Goal: Task Accomplishment & Management: Use online tool/utility

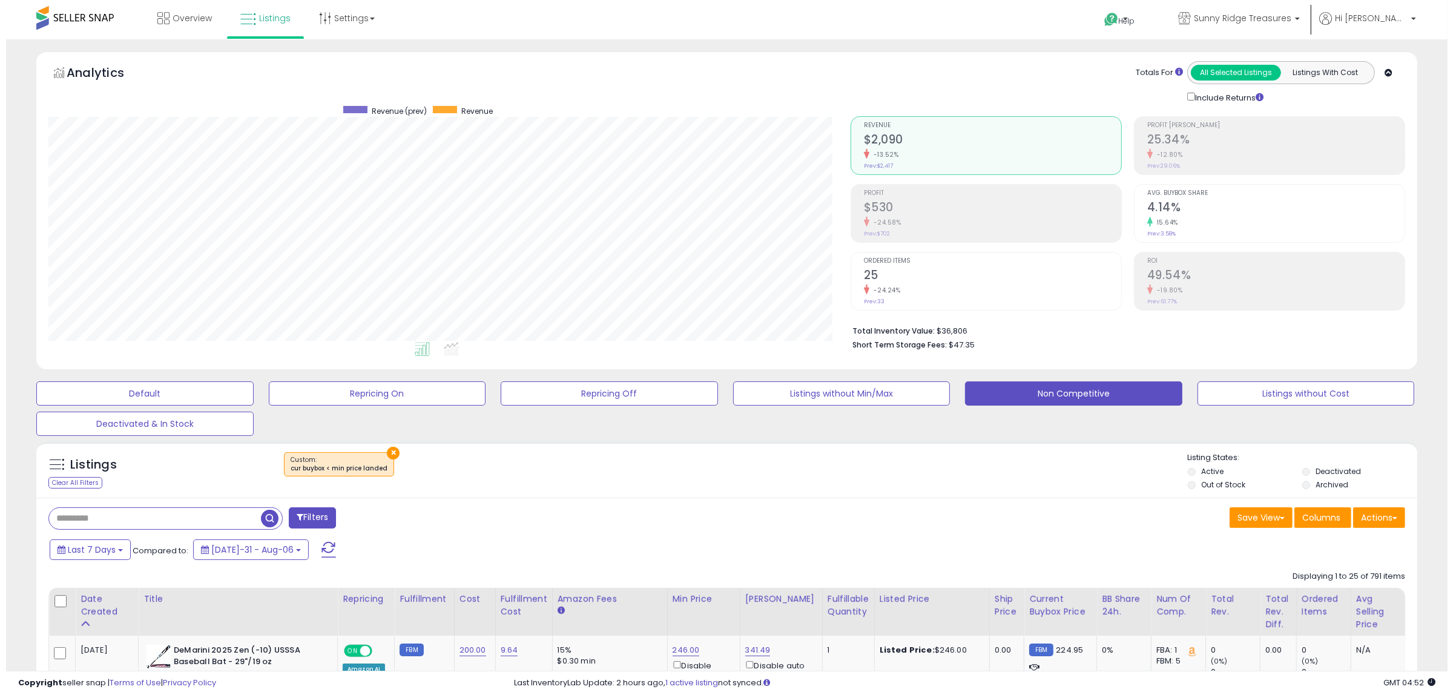
scroll to position [248, 802]
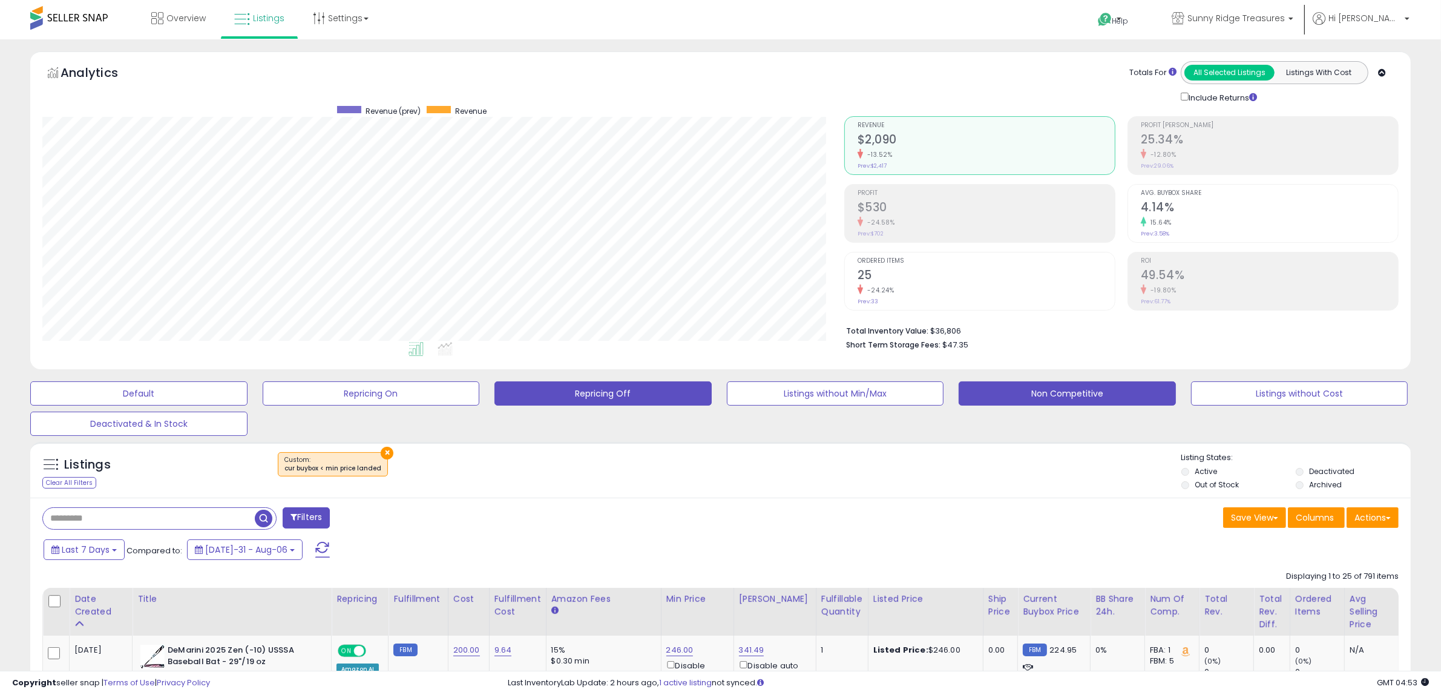
click at [248, 395] on button "Repricing Off" at bounding box center [138, 393] width 217 height 24
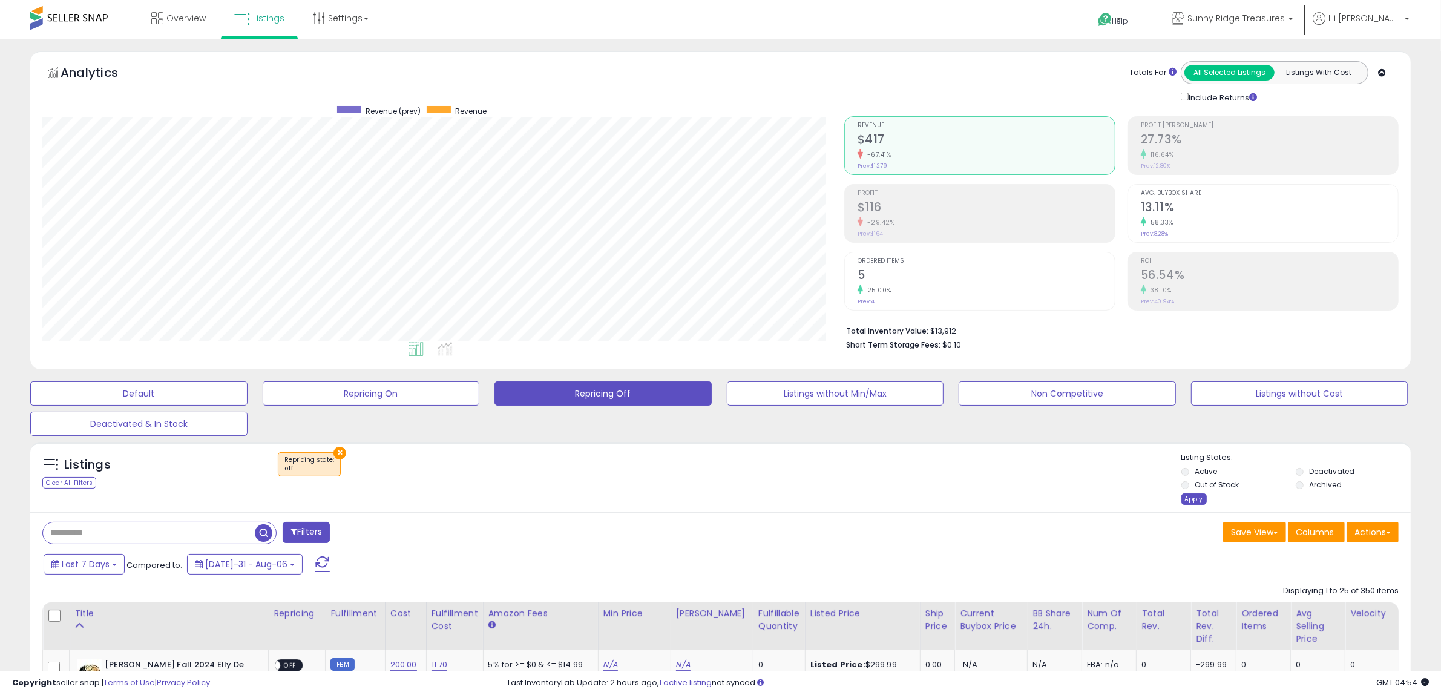
click at [1190, 497] on div "Apply" at bounding box center [1194, 499] width 25 height 12
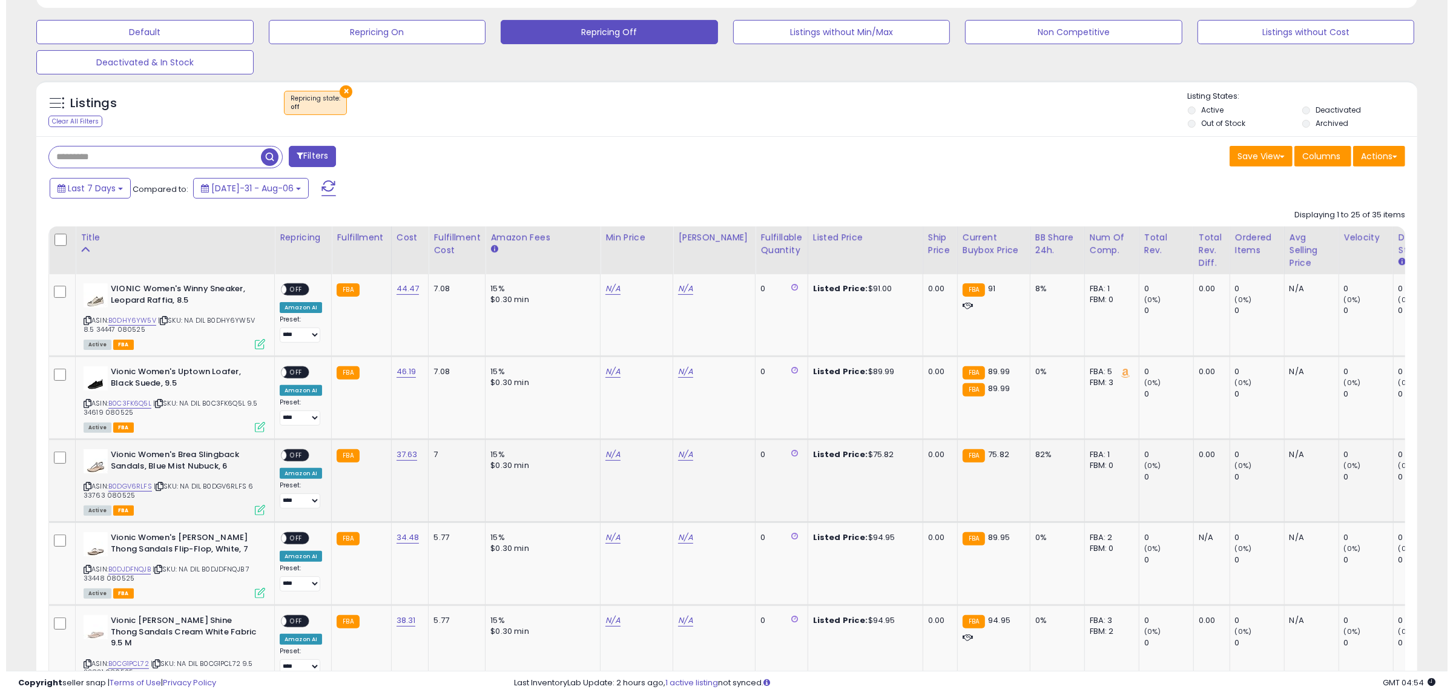
scroll to position [378, 0]
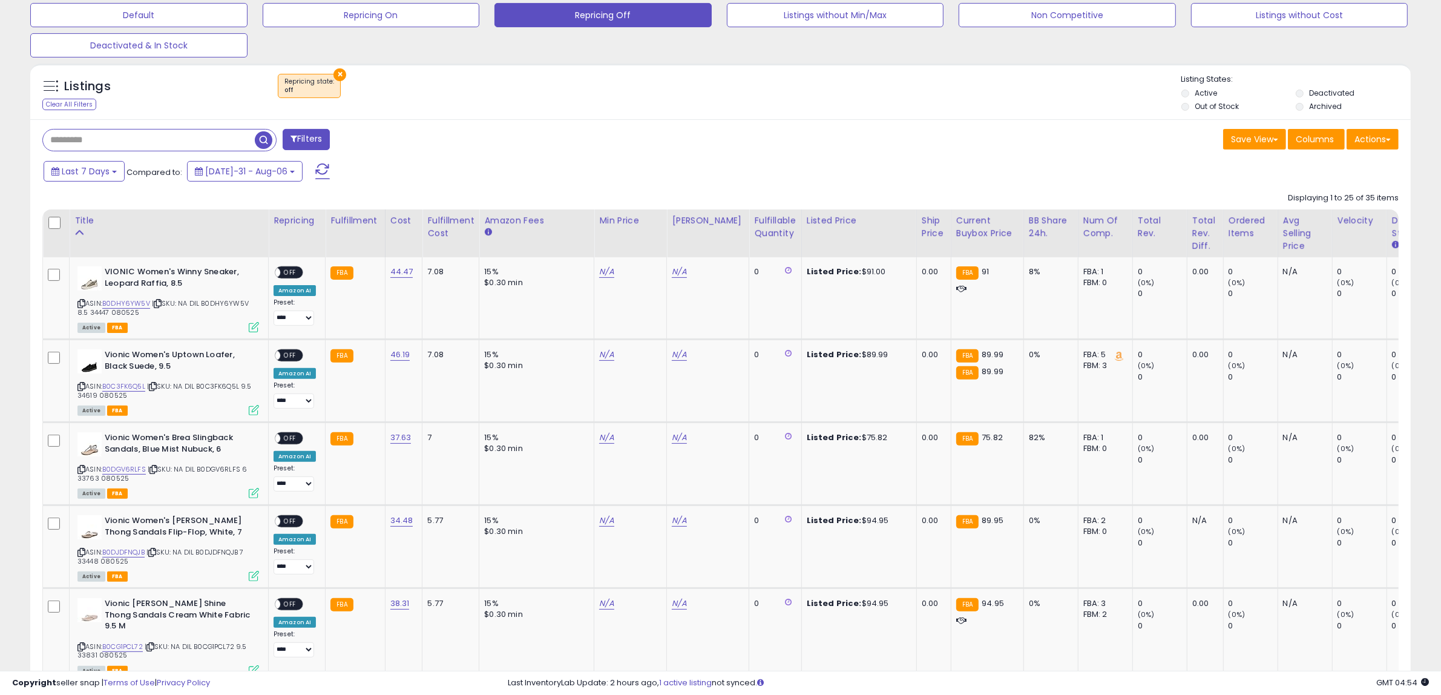
click at [1367, 133] on button "Actions" at bounding box center [1373, 139] width 52 height 21
click at [1326, 188] on link "Export Visible Columns" at bounding box center [1323, 195] width 133 height 19
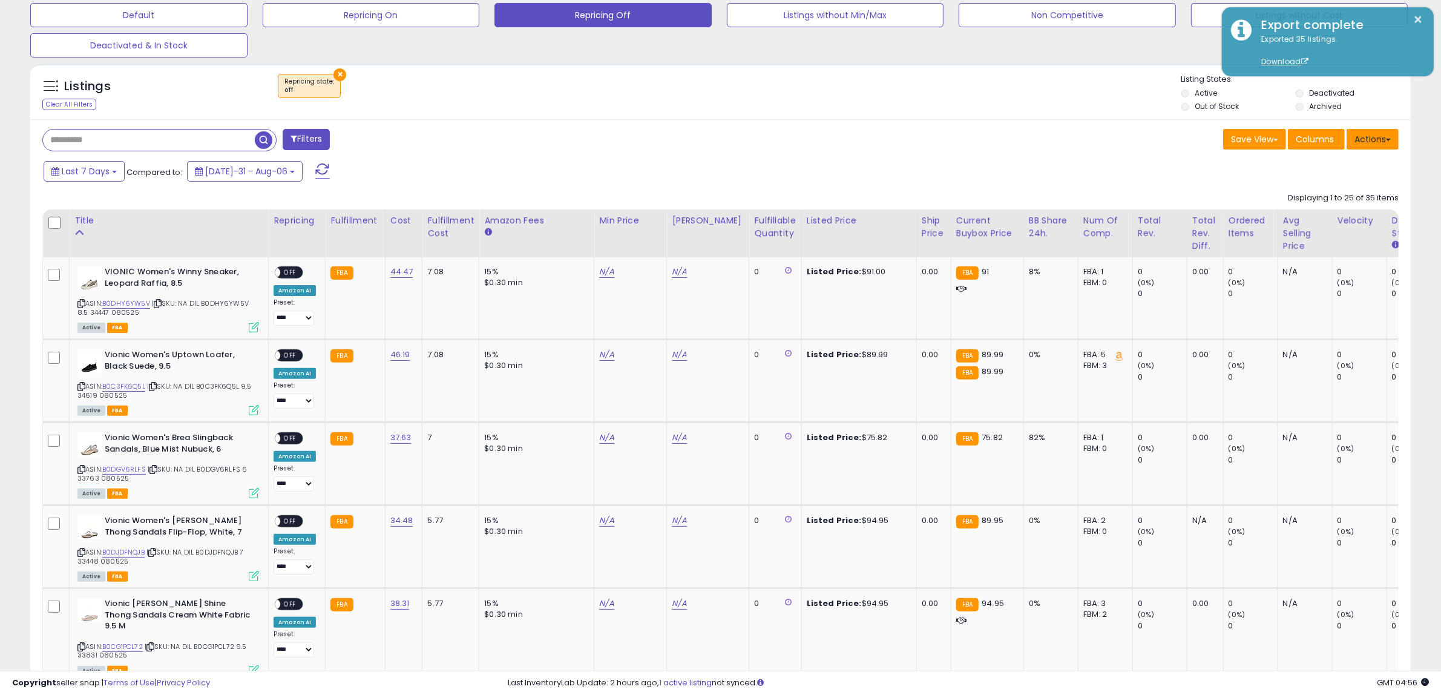
click at [1376, 137] on button "Actions" at bounding box center [1373, 139] width 52 height 21
click at [1323, 173] on link "Import" at bounding box center [1323, 165] width 133 height 19
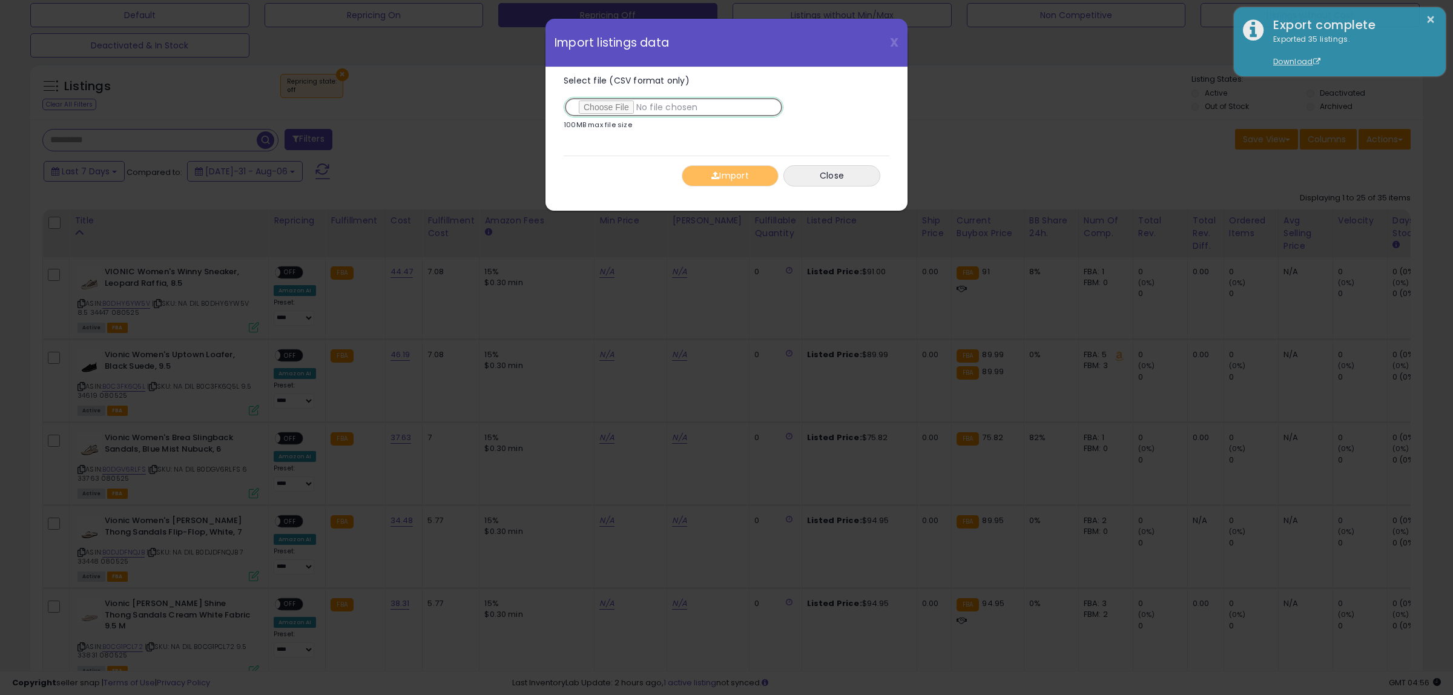
click at [616, 109] on input "Select file (CSV format only)" at bounding box center [674, 107] width 220 height 21
type input "**********"
click at [730, 177] on button "Import" at bounding box center [730, 175] width 97 height 21
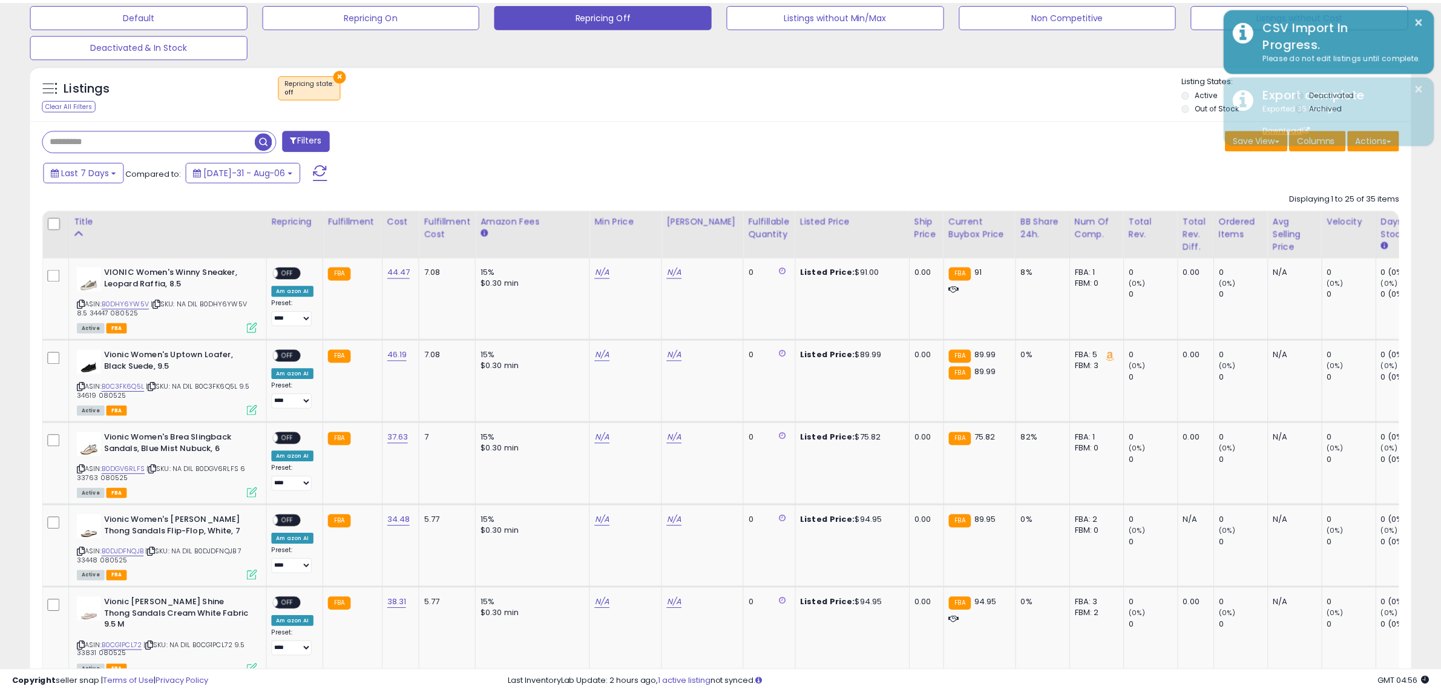
scroll to position [605160, 604606]
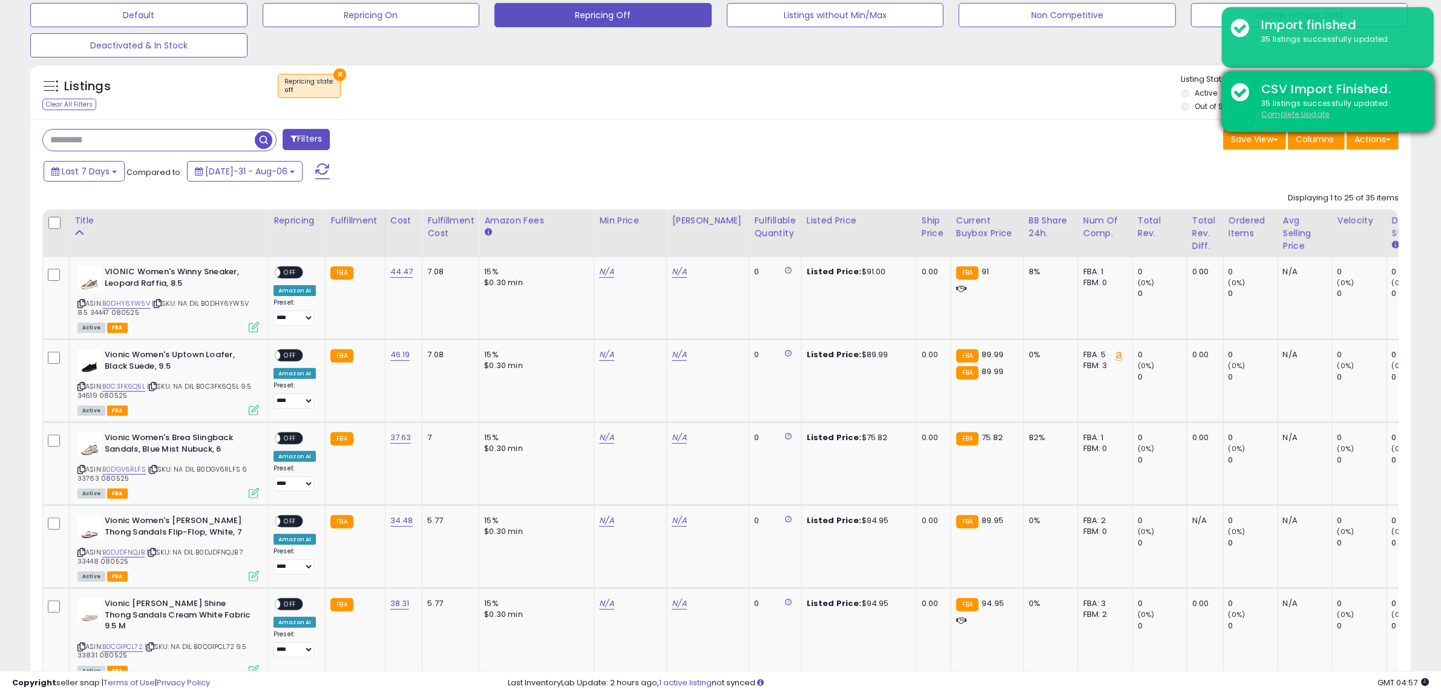
click at [1293, 114] on u "Complete Update" at bounding box center [1296, 114] width 68 height 10
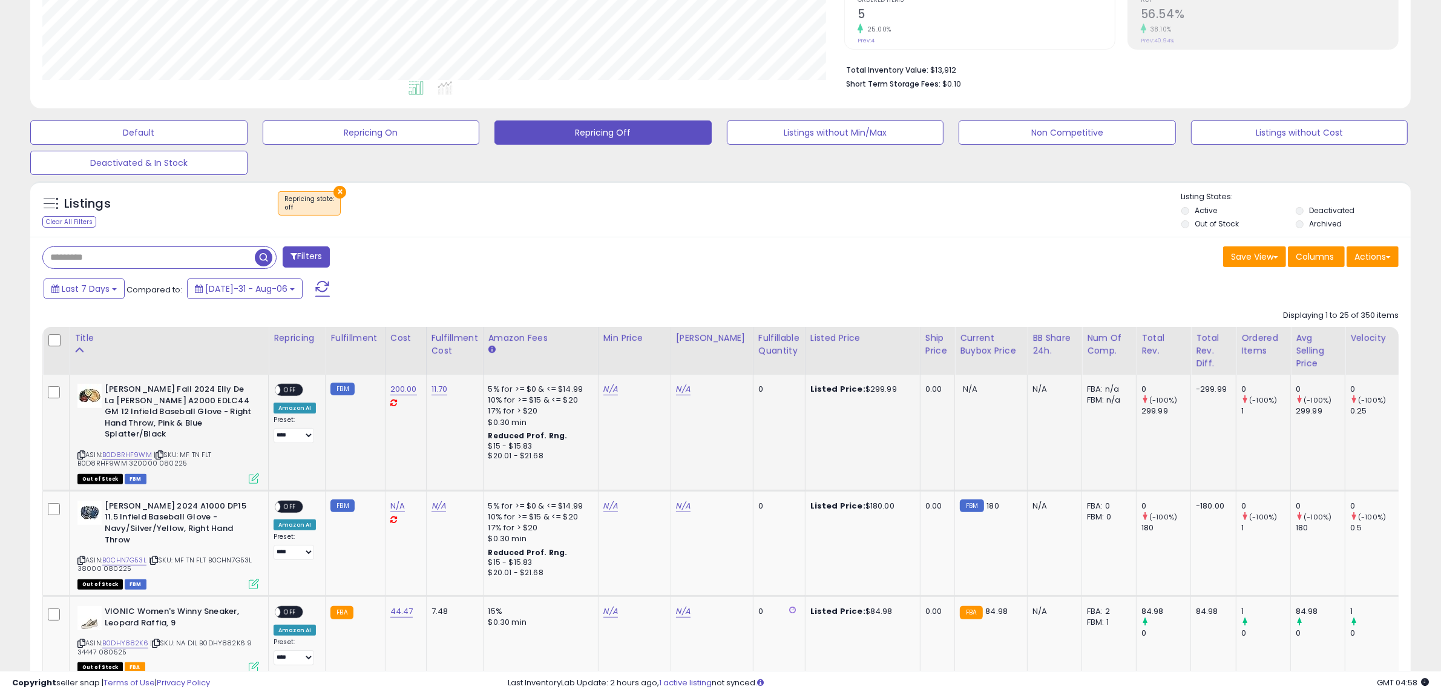
scroll to position [286, 0]
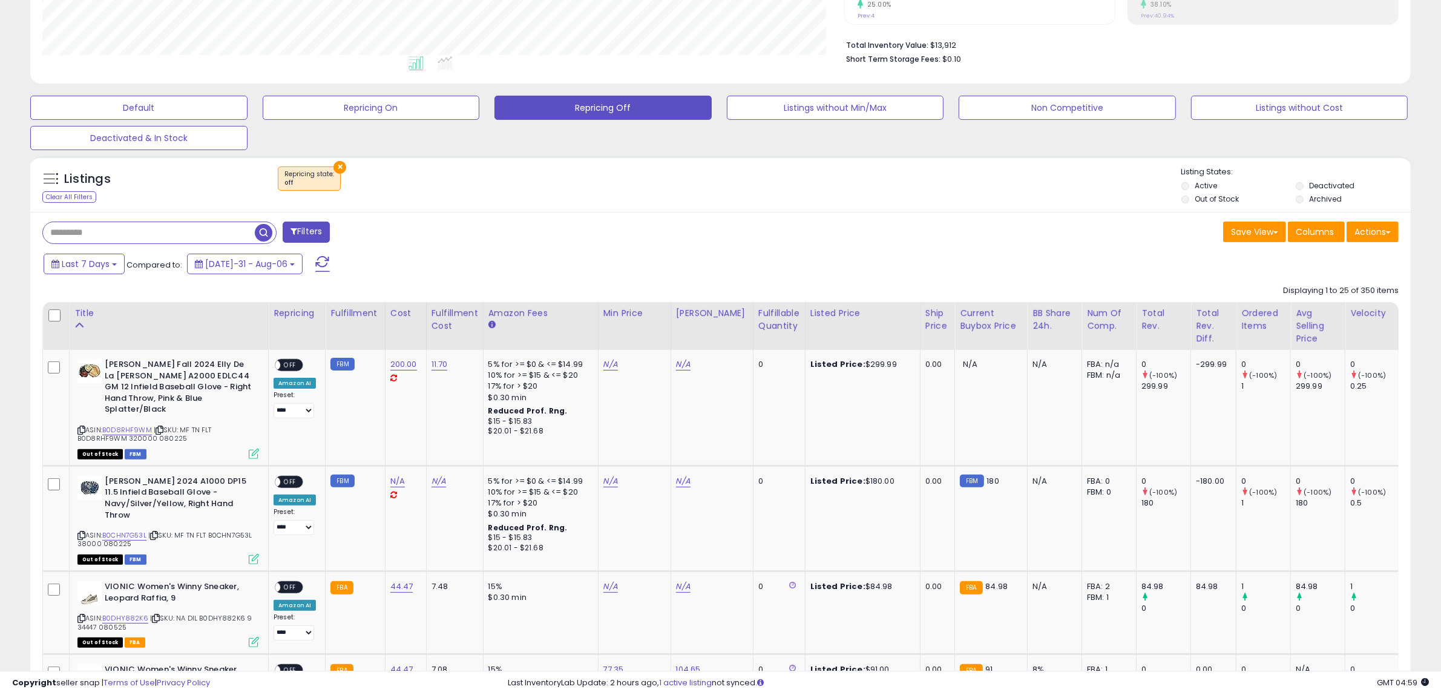
click at [1190, 197] on li "Out of Stock" at bounding box center [1238, 200] width 113 height 13
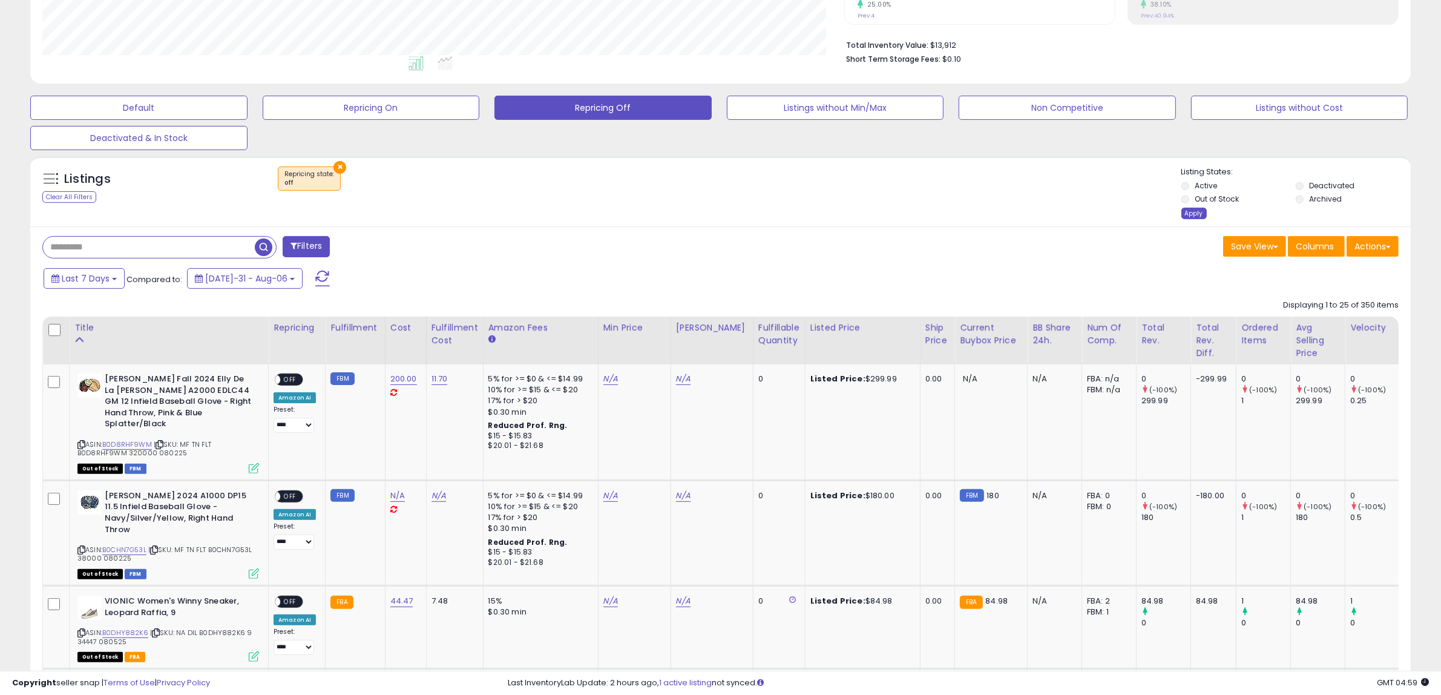
click at [1196, 217] on div "Apply" at bounding box center [1194, 214] width 25 height 12
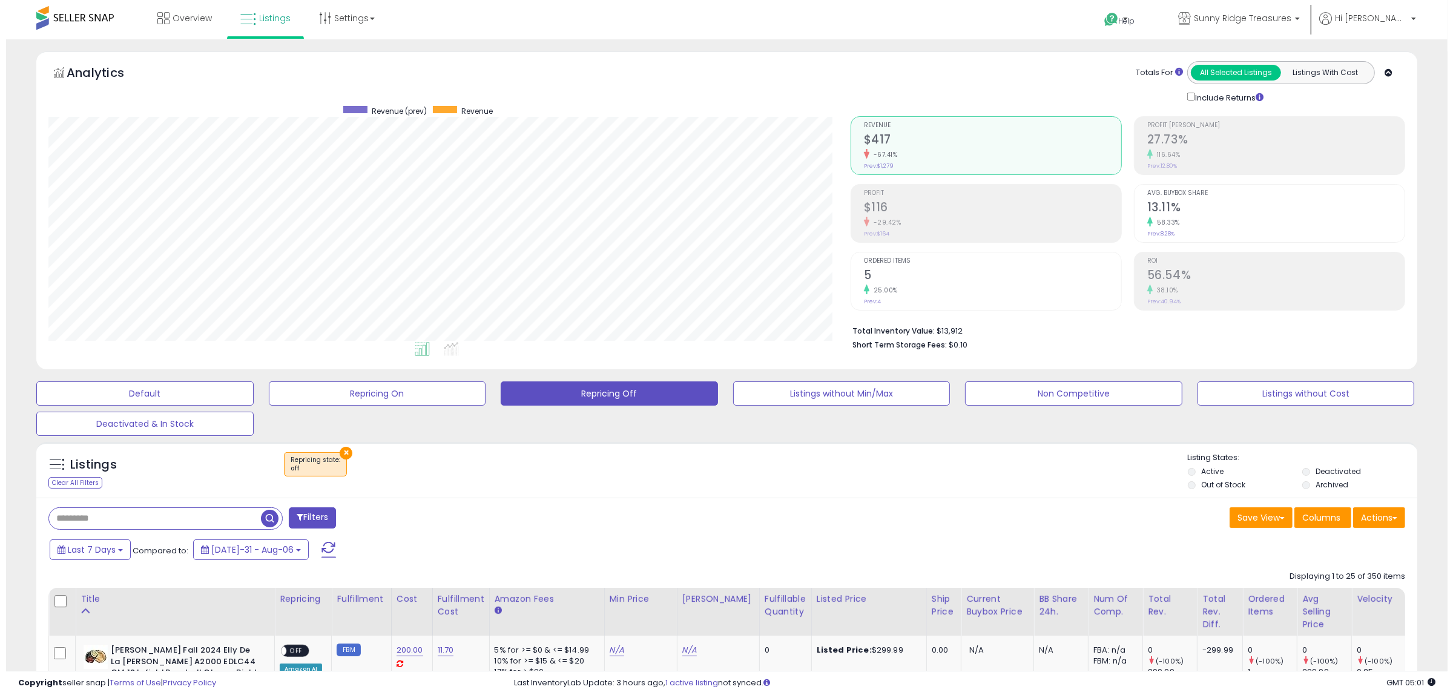
scroll to position [248, 802]
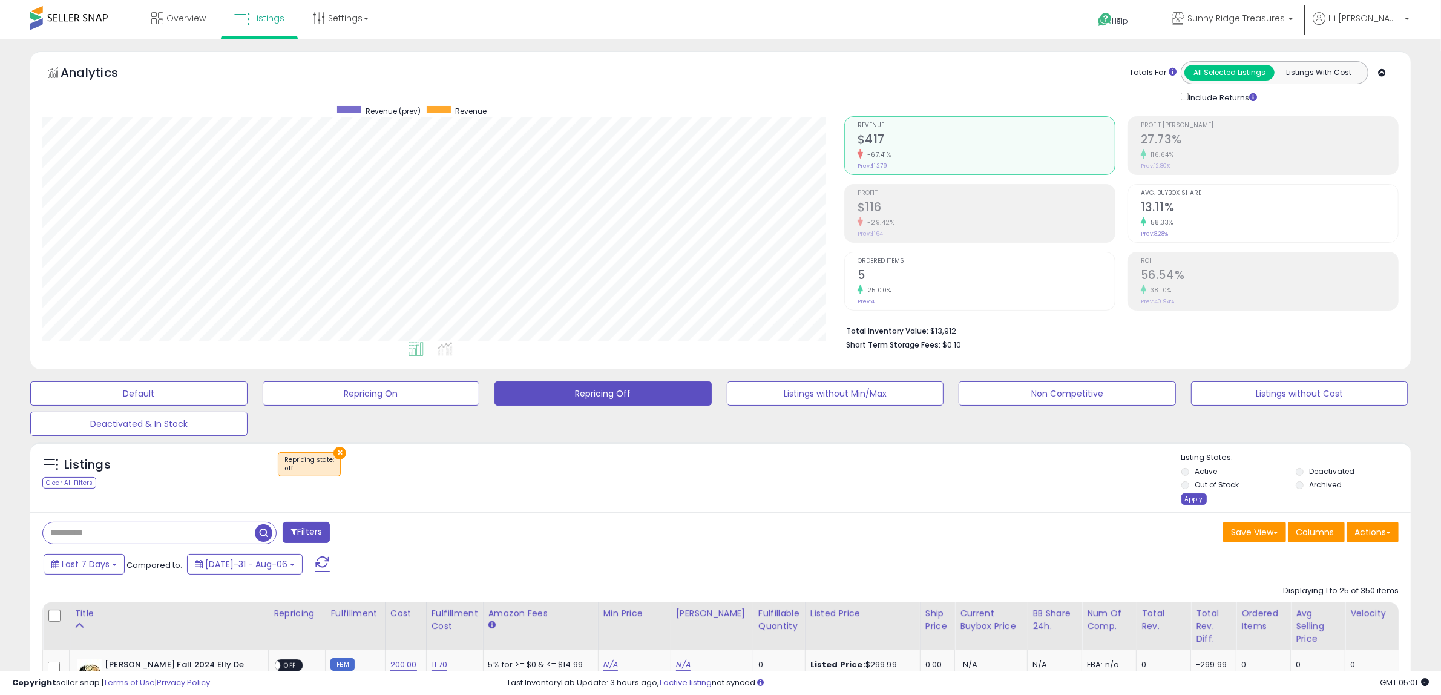
click at [1185, 495] on div "Apply" at bounding box center [1194, 499] width 25 height 12
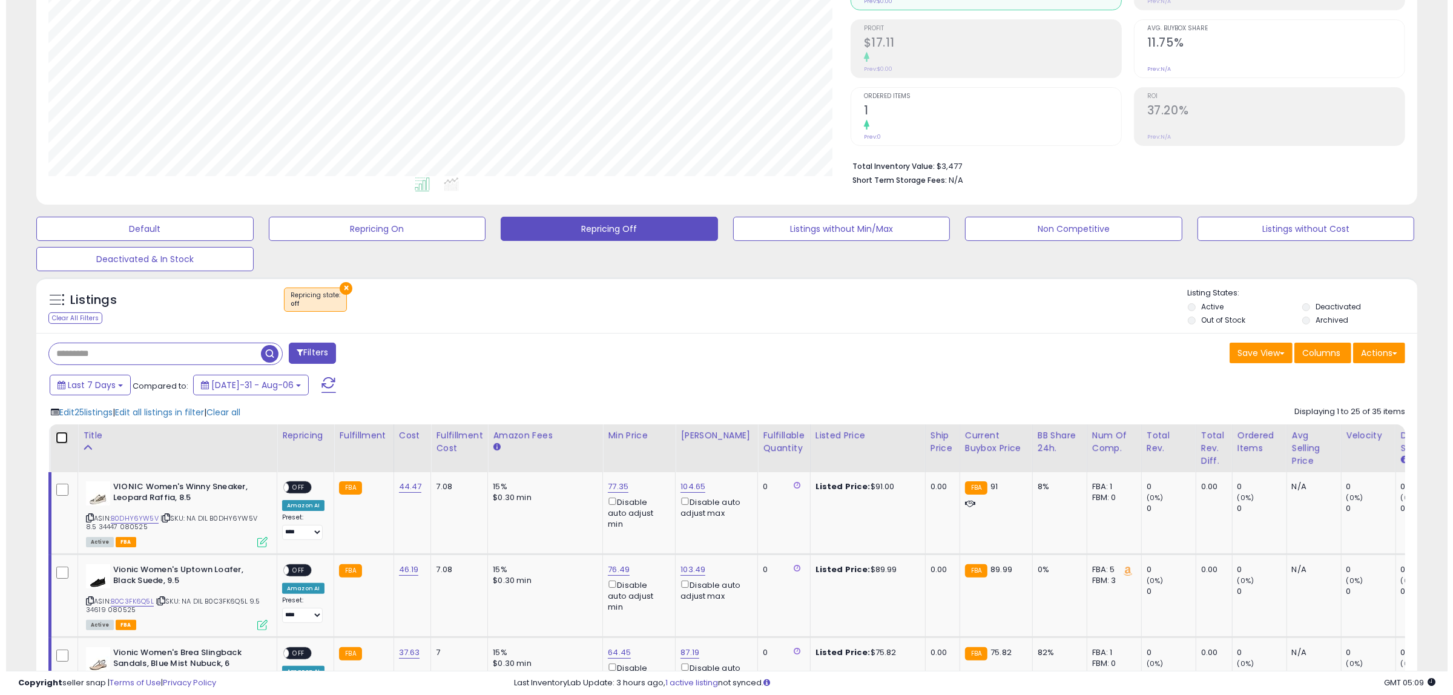
scroll to position [68, 0]
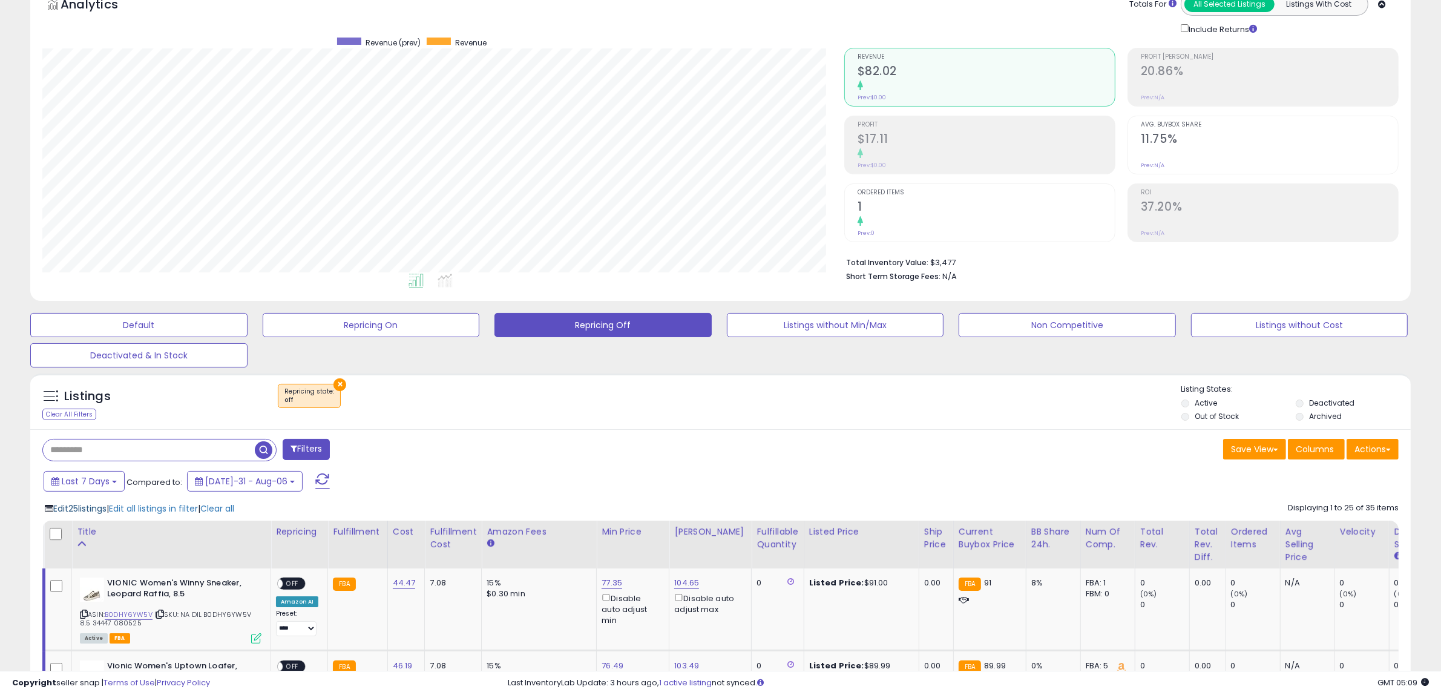
click at [104, 506] on span "Edit 25 listings" at bounding box center [79, 508] width 53 height 12
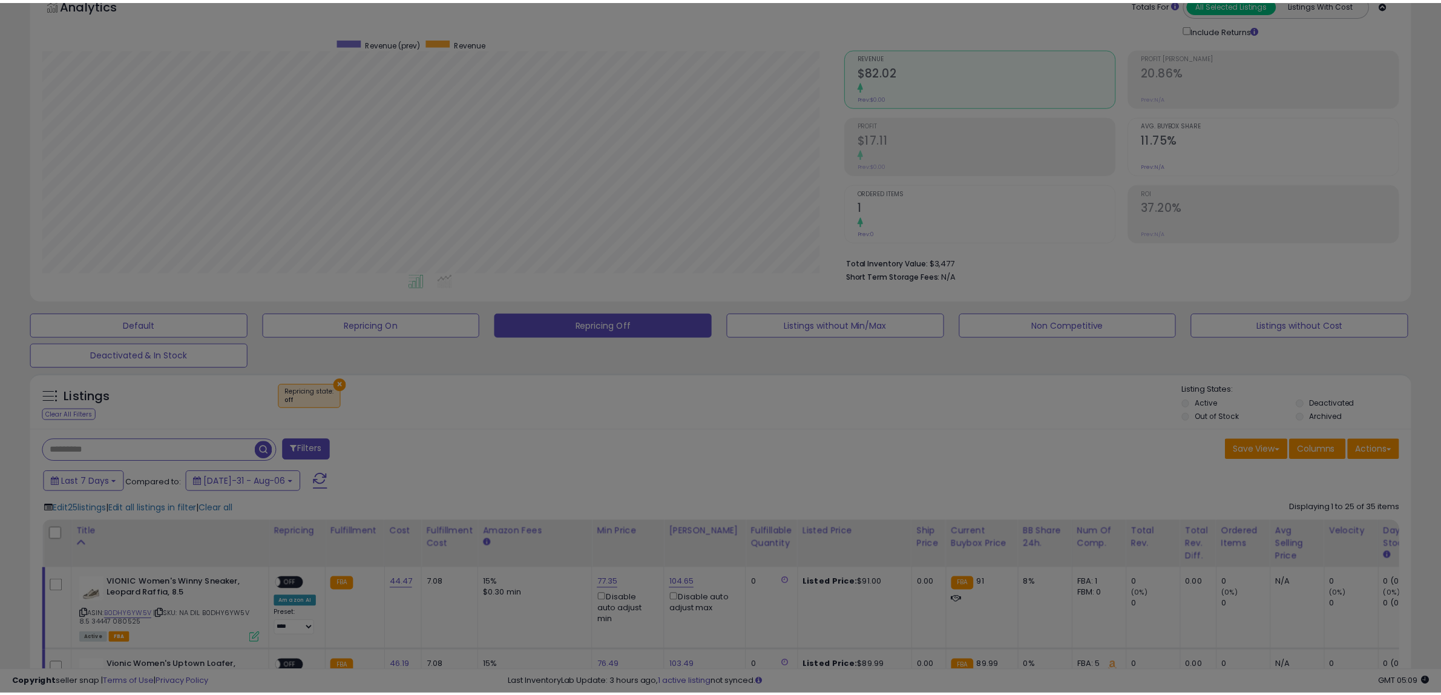
scroll to position [248, 808]
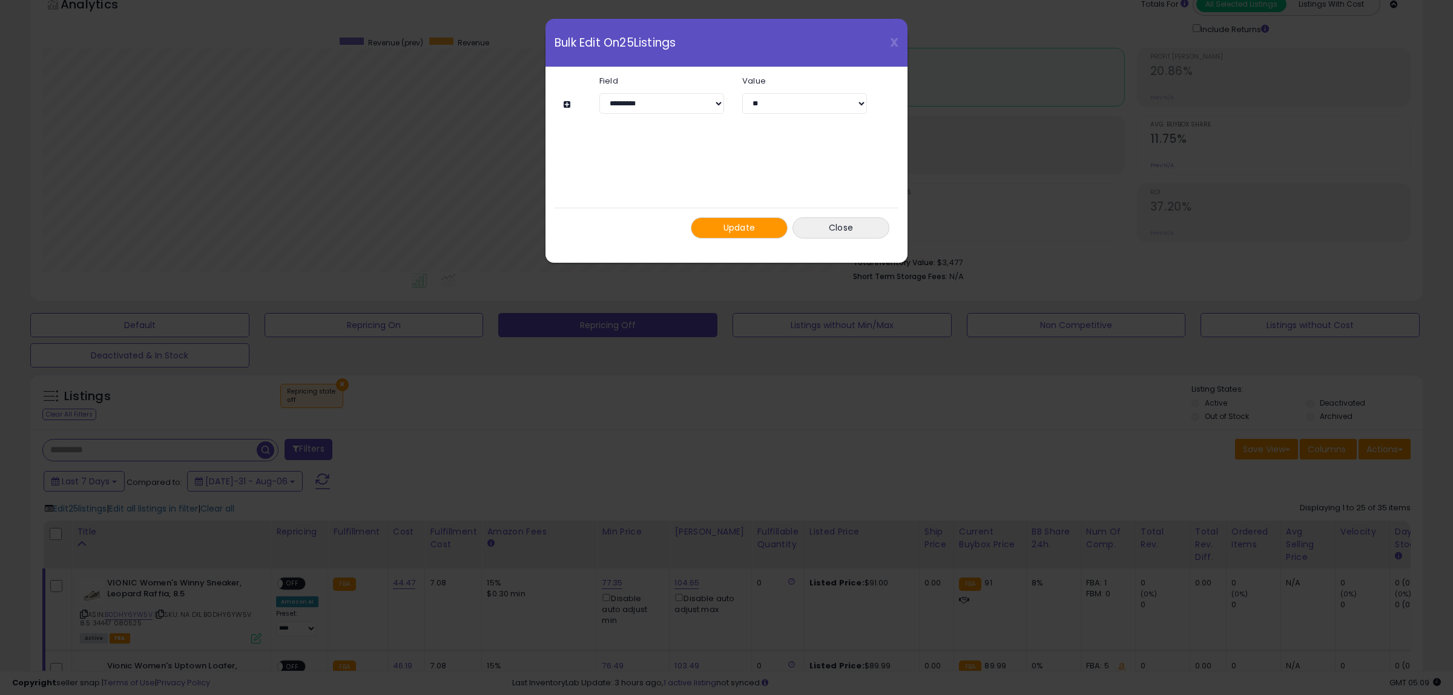
click at [715, 222] on button "Update" at bounding box center [739, 227] width 97 height 21
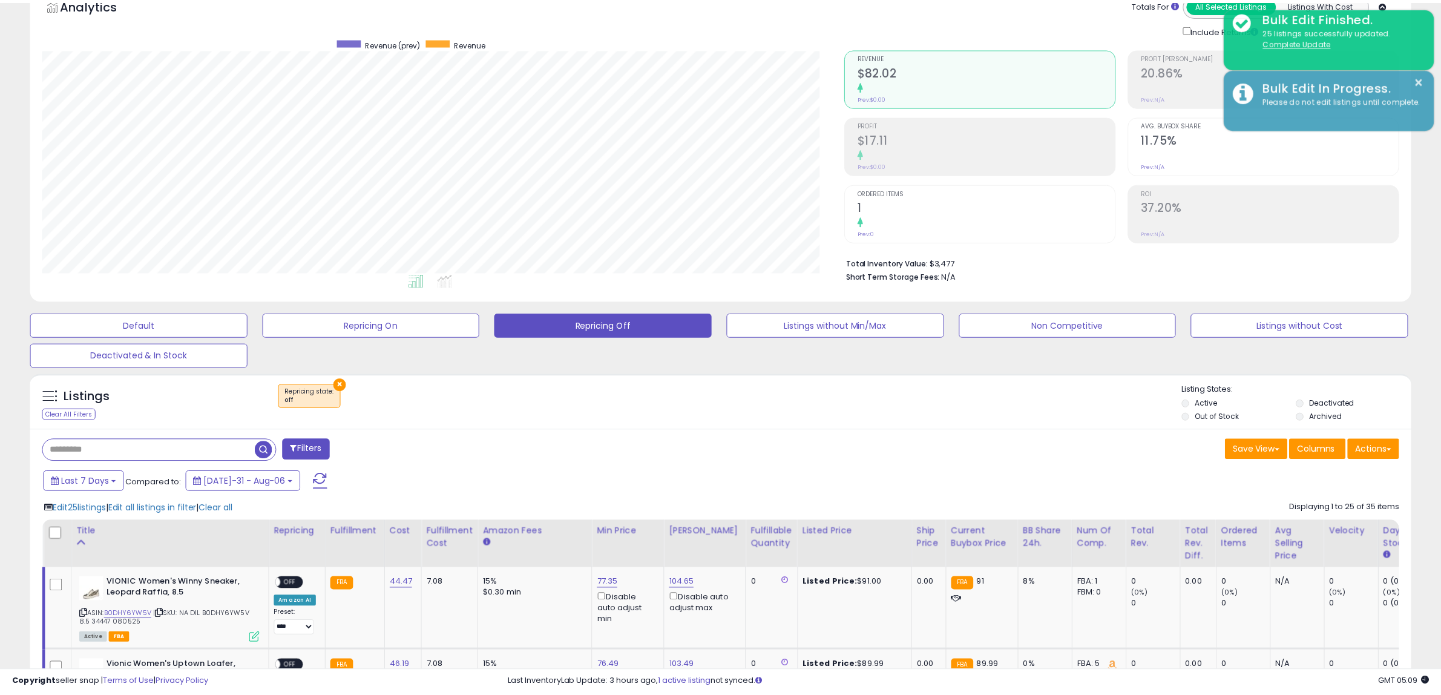
scroll to position [605160, 604606]
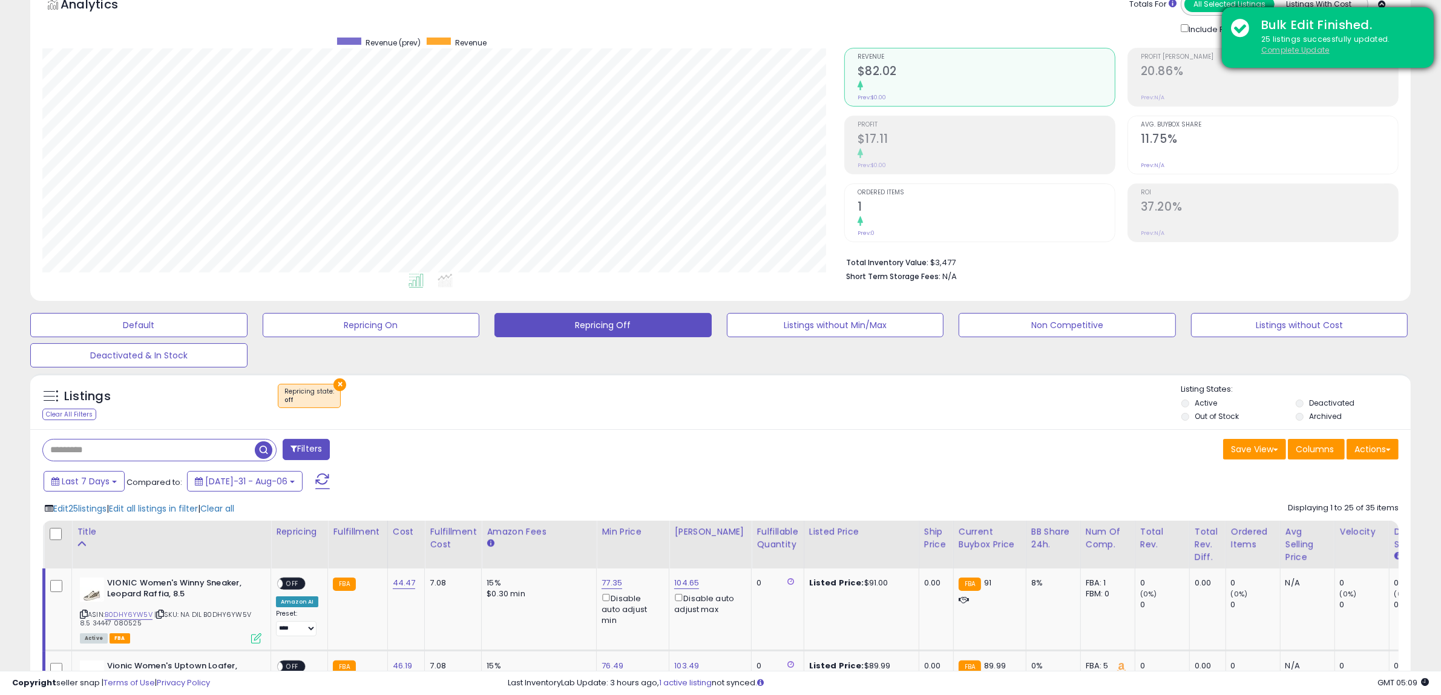
click at [1299, 49] on u "Complete Update" at bounding box center [1296, 50] width 68 height 10
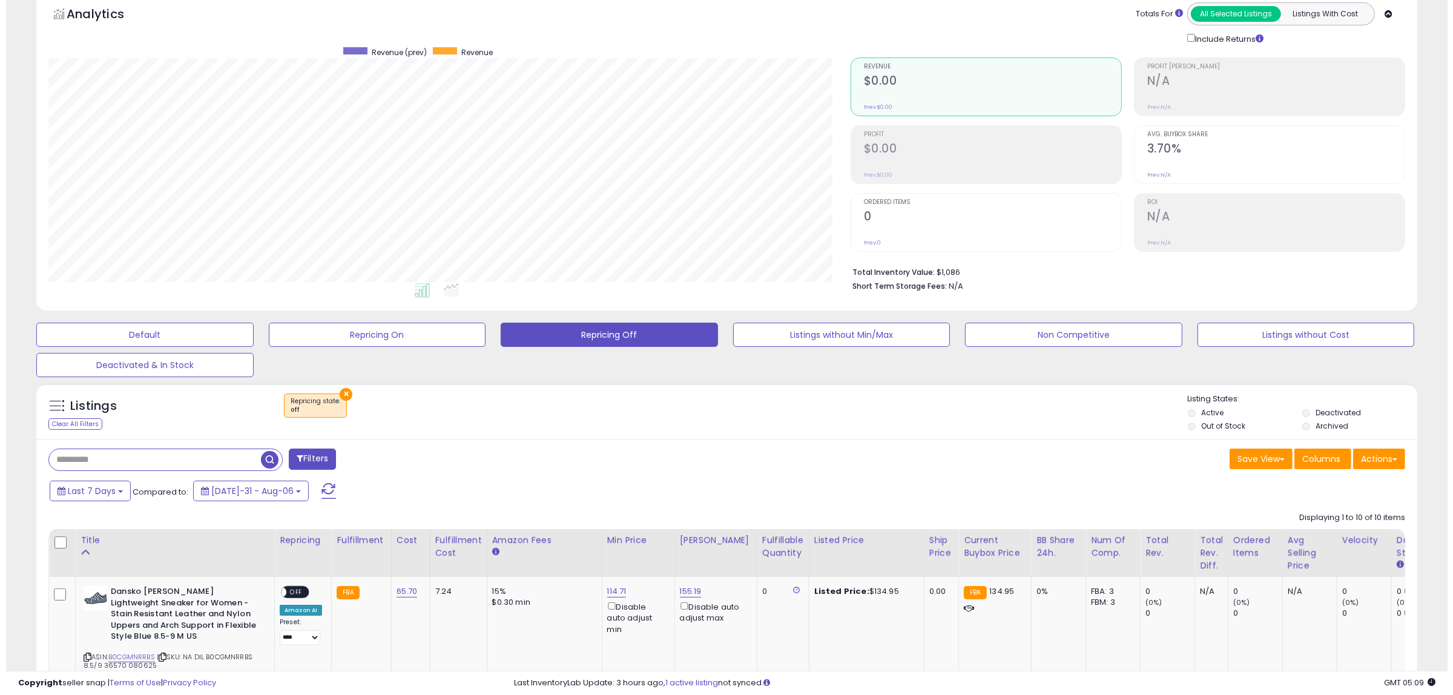
scroll to position [248, 802]
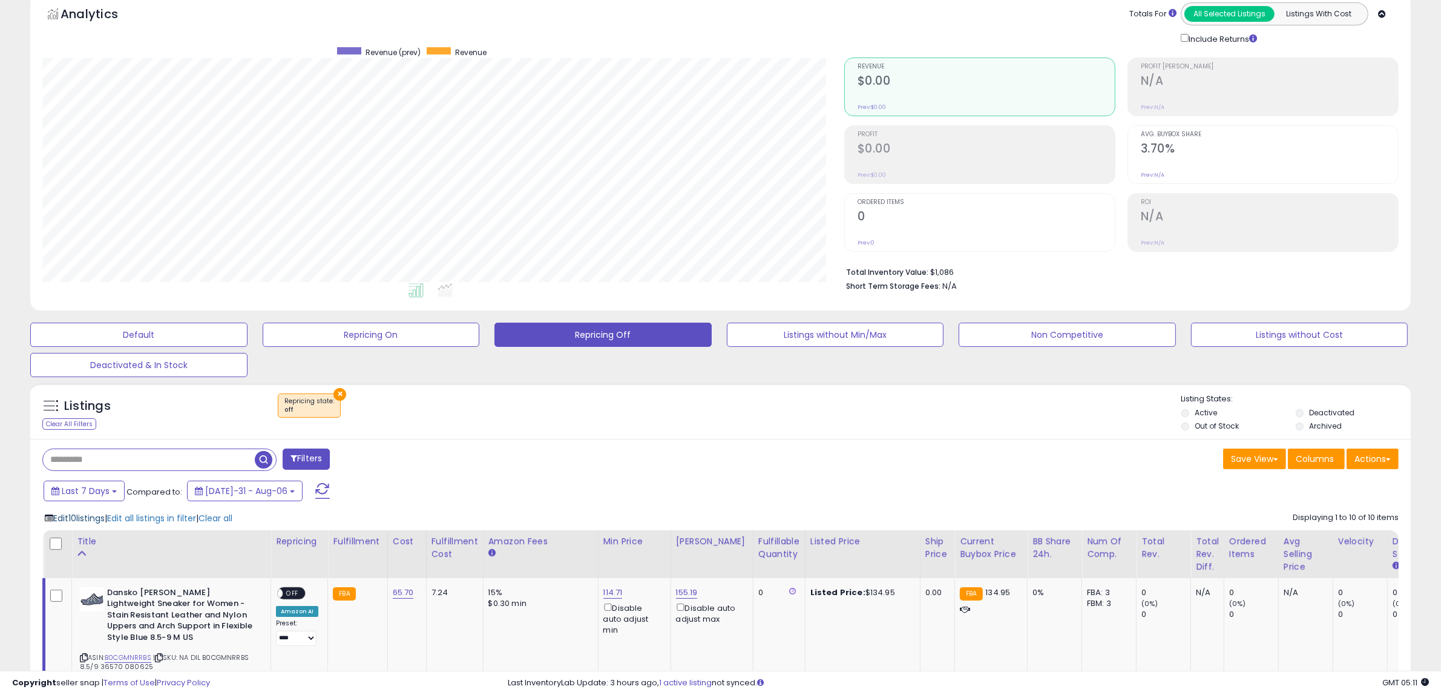
click at [74, 519] on span "Edit 10 listings" at bounding box center [78, 518] width 51 height 12
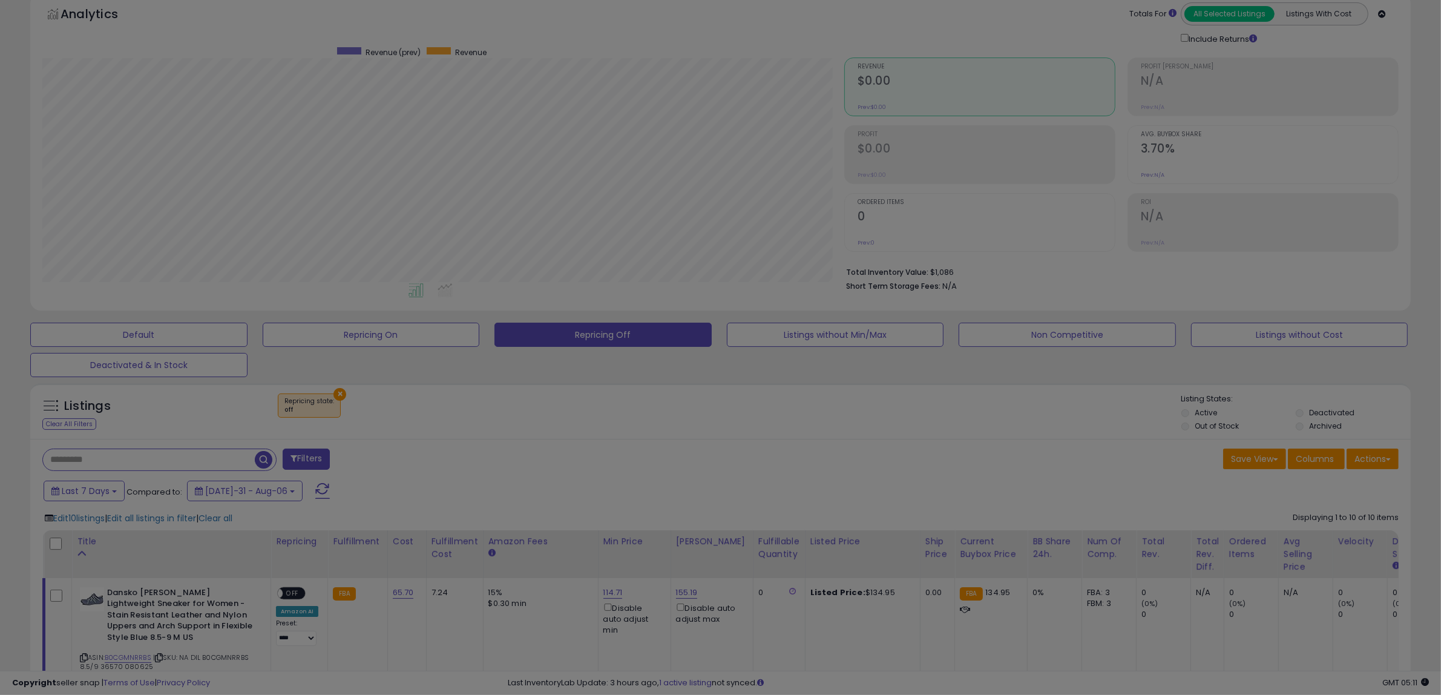
scroll to position [248, 808]
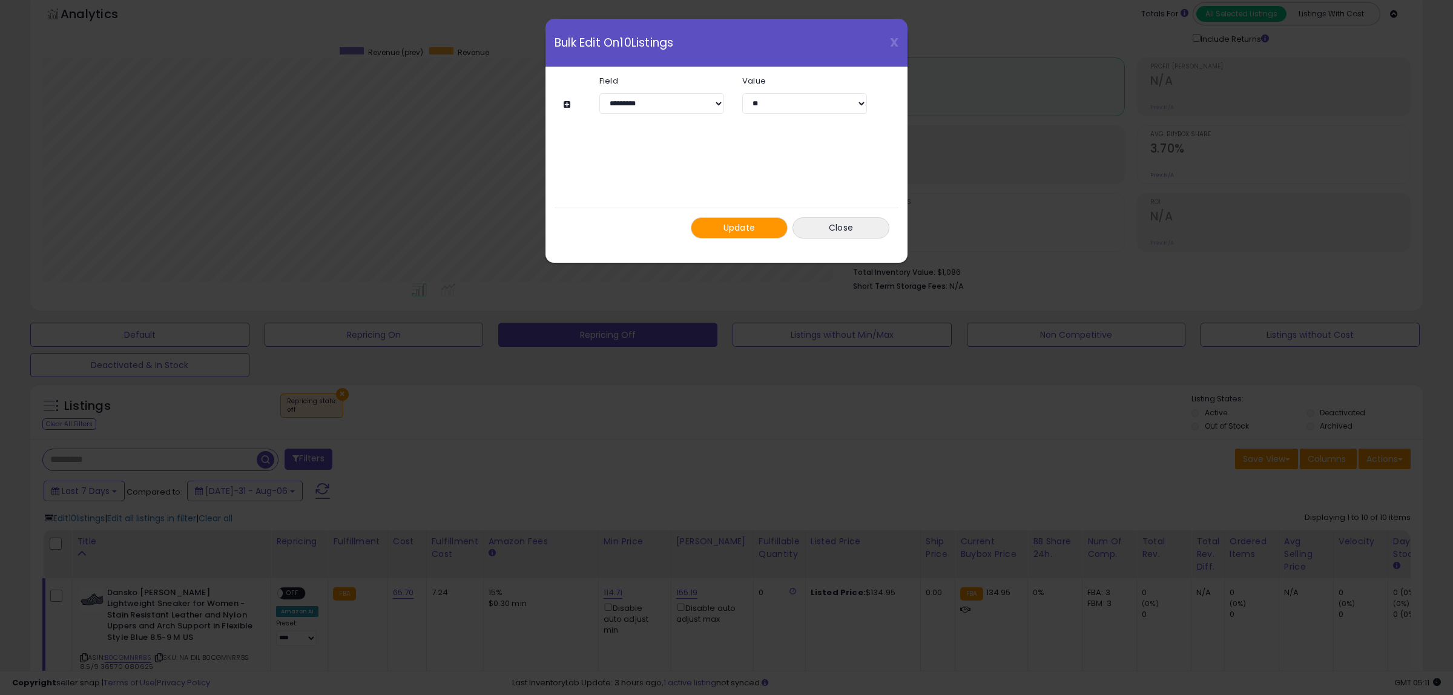
click at [730, 228] on span "Update" at bounding box center [739, 228] width 32 height 12
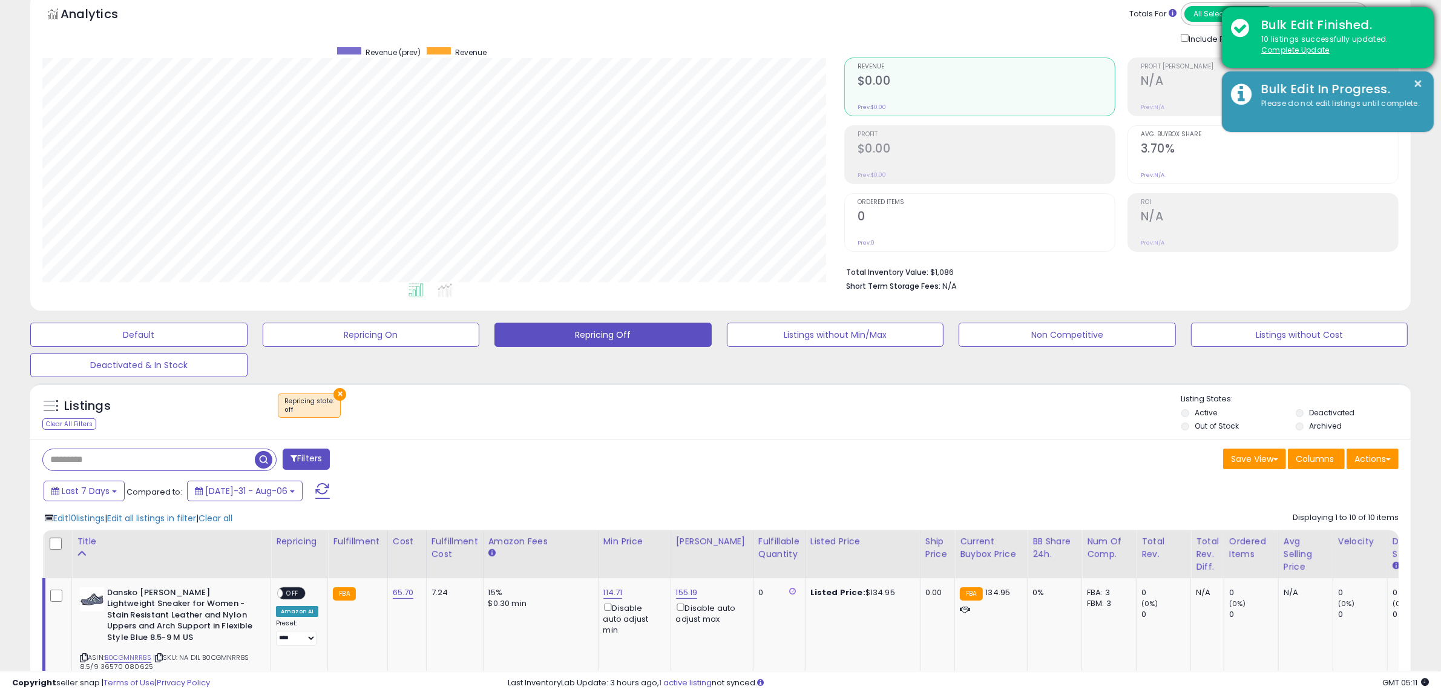
scroll to position [605160, 604606]
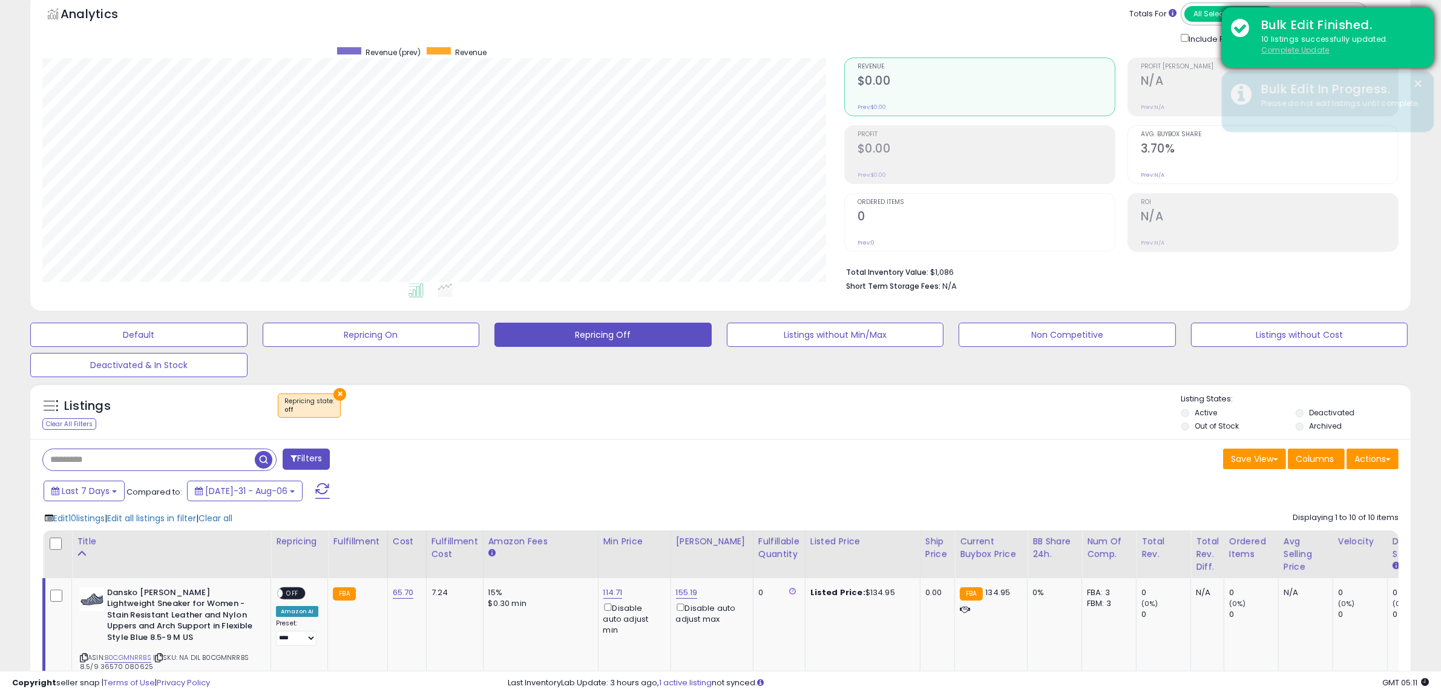
click at [1306, 46] on u "Complete Update" at bounding box center [1296, 50] width 68 height 10
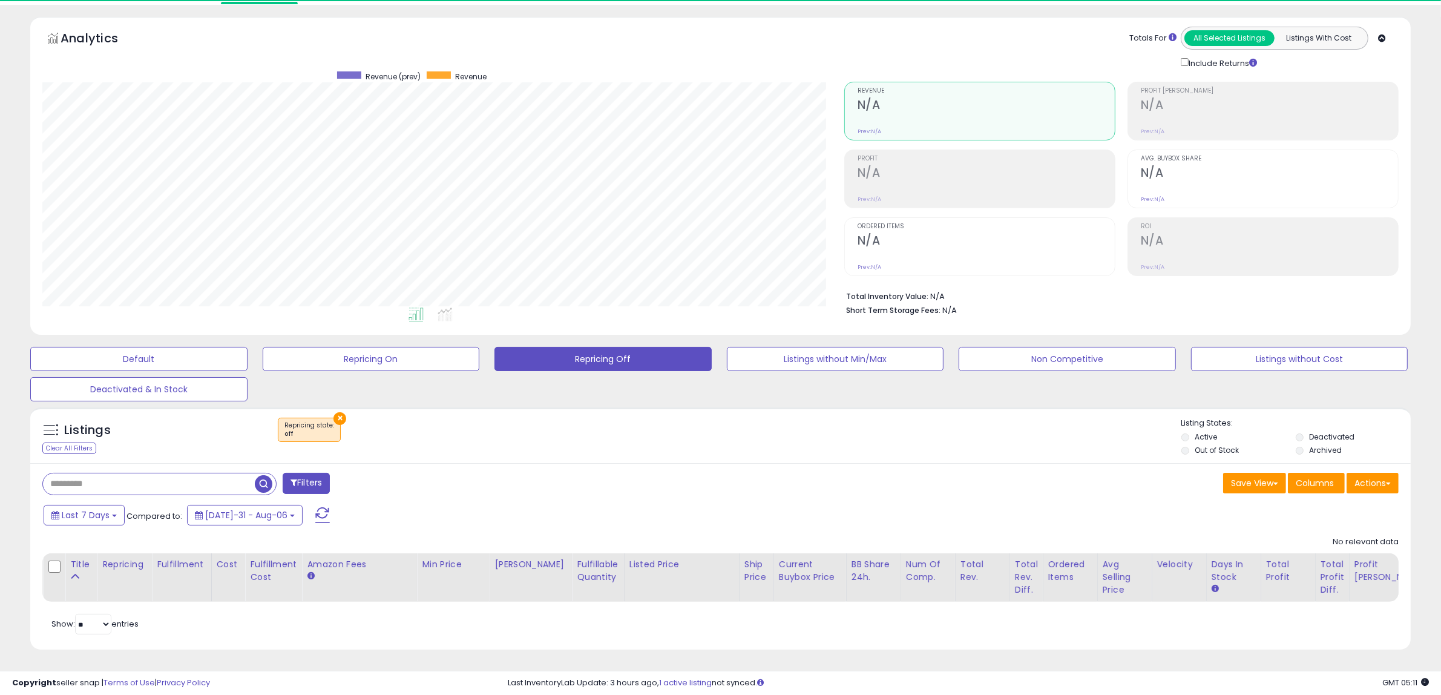
scroll to position [248, 802]
